Goal: Information Seeking & Learning: Check status

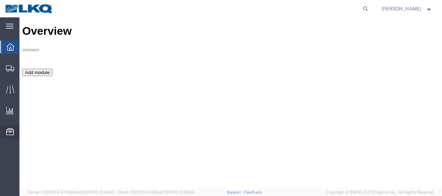
click at [0, 0] on span "Location Appointment" at bounding box center [0, 0] width 0 height 0
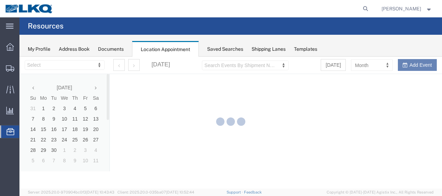
select select "27578"
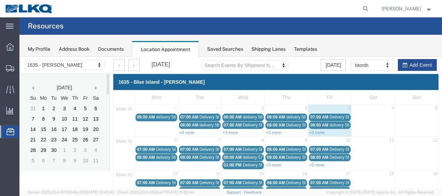
click at [95, 88] on icon at bounding box center [96, 87] width 2 height 5
click at [312, 132] on link "+3 more" at bounding box center [316, 132] width 15 height 5
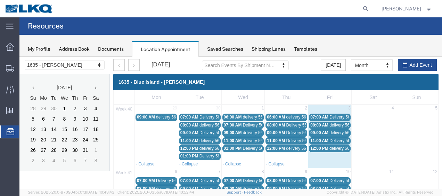
click at [326, 115] on div "07:00 AM Delivery 56640944" at bounding box center [329, 117] width 39 height 5
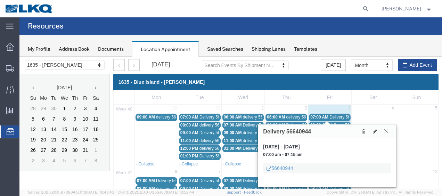
click at [388, 131] on icon at bounding box center [386, 131] width 4 height 4
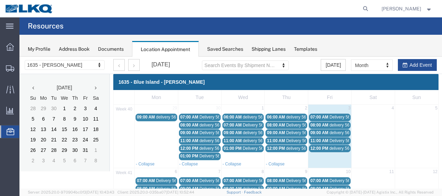
click at [338, 124] on span "delivery 56978624" at bounding box center [346, 125] width 34 height 5
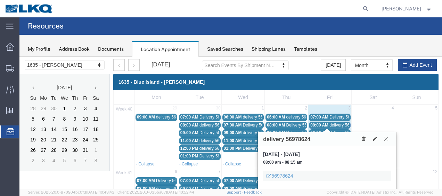
click at [390, 139] on button at bounding box center [385, 138] width 9 height 7
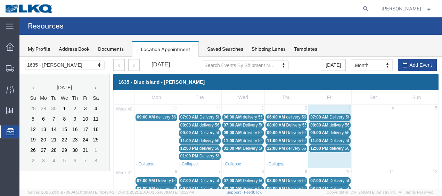
click at [342, 133] on span "delivery 56995399" at bounding box center [346, 132] width 34 height 5
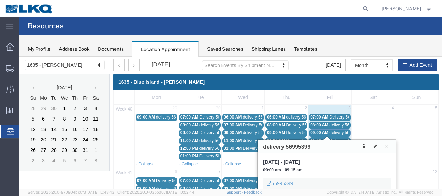
click at [386, 147] on icon at bounding box center [386, 146] width 4 height 4
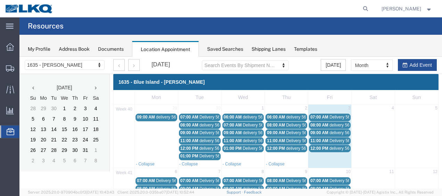
click at [333, 140] on span "Delivery 56640957" at bounding box center [346, 140] width 34 height 5
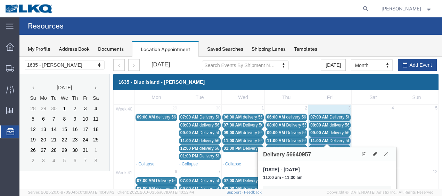
click at [386, 152] on icon at bounding box center [386, 153] width 4 height 4
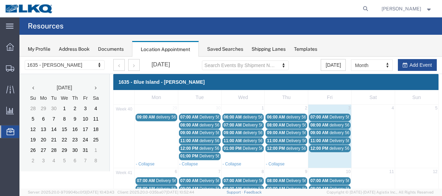
click at [323, 146] on span "12:00 PM" at bounding box center [319, 148] width 18 height 5
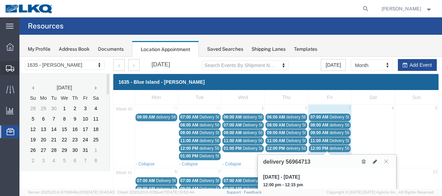
click at [0, 0] on span "Shipment Manager" at bounding box center [0, 0] width 0 height 0
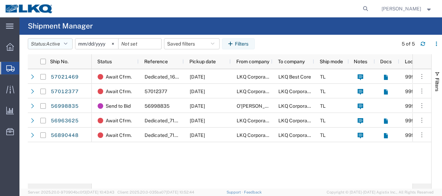
click at [71, 44] on button "Status: Active" at bounding box center [50, 43] width 45 height 11
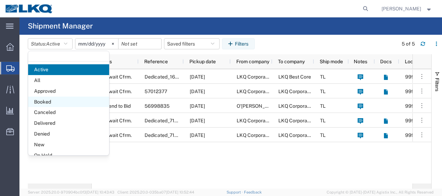
click at [63, 101] on span "Booked" at bounding box center [68, 102] width 81 height 11
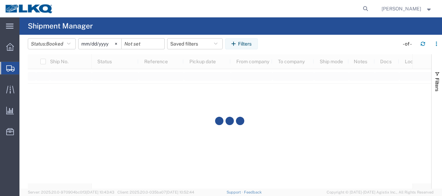
click at [84, 44] on input "[DATE]" at bounding box center [99, 44] width 43 height 10
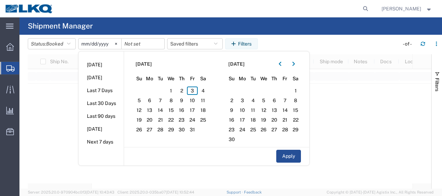
type input "[DATE]"
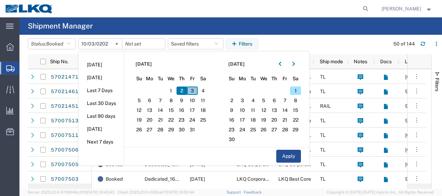
click at [198, 90] on span "3" at bounding box center [192, 90] width 11 height 8
click at [204, 91] on span "4" at bounding box center [203, 90] width 11 height 8
click at [295, 155] on button "Apply" at bounding box center [288, 156] width 25 height 13
type input "[DATE]"
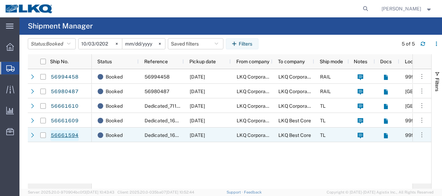
click at [63, 134] on link "56661594" at bounding box center [64, 135] width 28 height 11
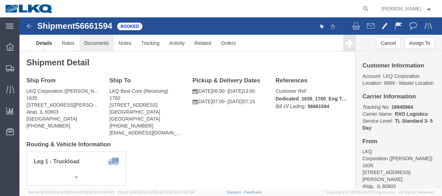
click link "Documents"
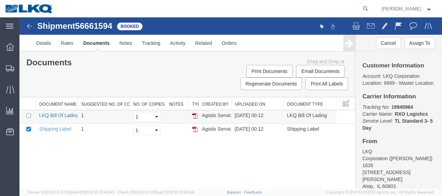
click at [61, 113] on link "LKQ Bill Of Lading" at bounding box center [59, 116] width 40 height 6
click at [29, 25] on img at bounding box center [29, 26] width 8 height 8
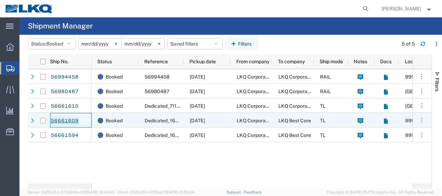
click at [71, 119] on link "56661609" at bounding box center [64, 120] width 28 height 11
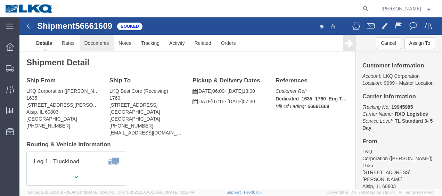
click link "Documents"
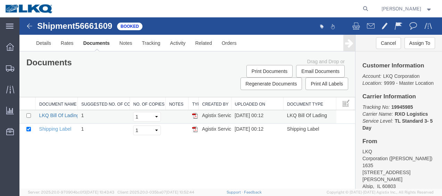
click at [67, 116] on link "LKQ Bill Of Lading" at bounding box center [59, 116] width 40 height 6
click at [29, 26] on img at bounding box center [29, 26] width 8 height 8
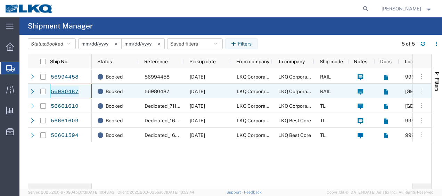
click at [58, 89] on link "56980487" at bounding box center [64, 91] width 28 height 11
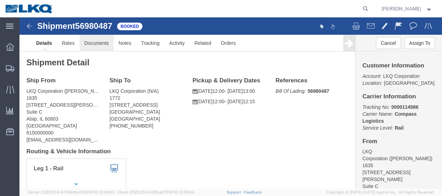
click link "Documents"
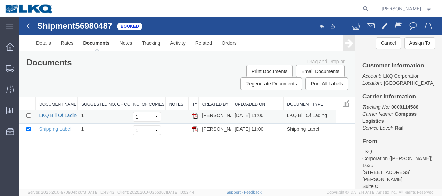
click at [58, 115] on link "LKQ Bill Of Lading" at bounding box center [59, 116] width 40 height 6
click at [31, 27] on img at bounding box center [29, 26] width 8 height 8
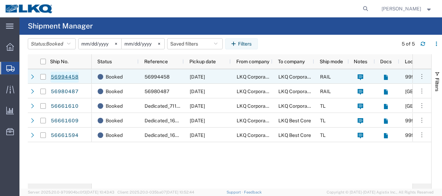
click at [72, 78] on link "56994458" at bounding box center [64, 77] width 28 height 11
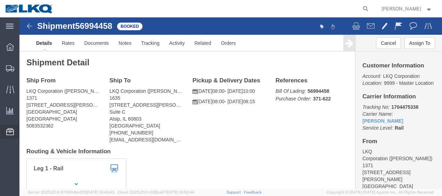
click at [0, 0] on span "Location Appointment" at bounding box center [0, 0] width 0 height 0
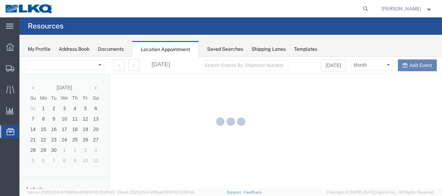
select select "27578"
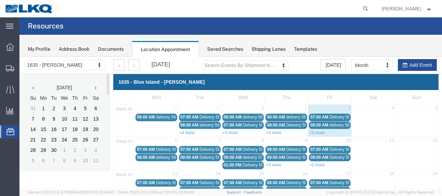
click at [95, 87] on icon at bounding box center [96, 87] width 2 height 5
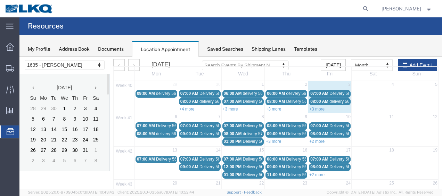
scroll to position [35, 0]
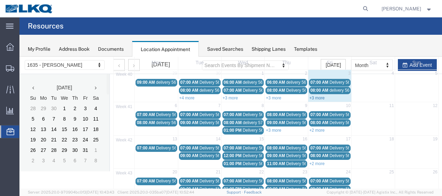
click at [316, 97] on link "+3 more" at bounding box center [316, 98] width 15 height 5
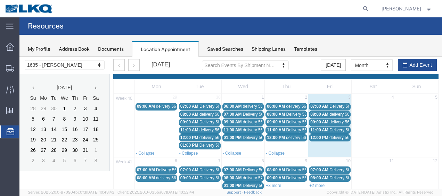
scroll to position [0, 0]
